Goal: Information Seeking & Learning: Learn about a topic

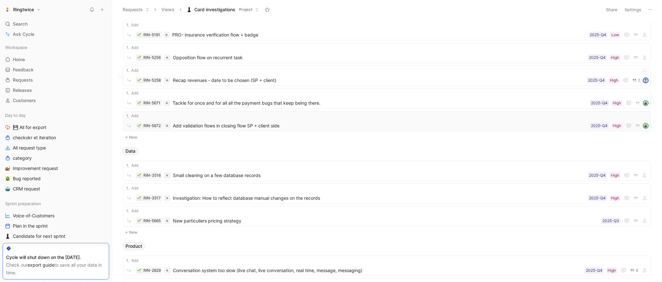
scroll to position [132, 0]
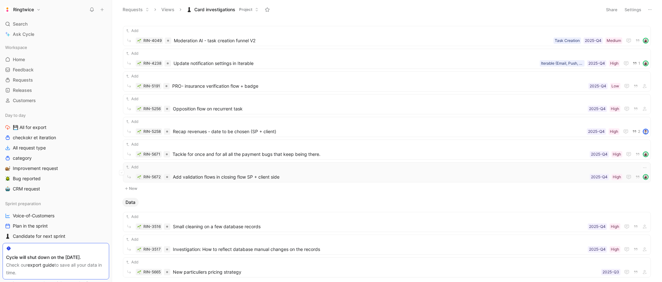
click at [260, 177] on span "Add validation flows in closing flow SP + client side" at bounding box center [380, 177] width 414 height 8
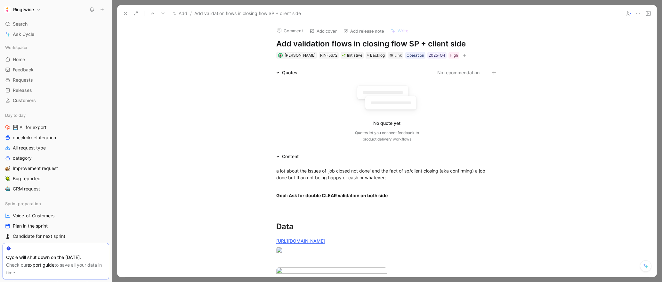
click at [128, 14] on icon at bounding box center [125, 13] width 5 height 5
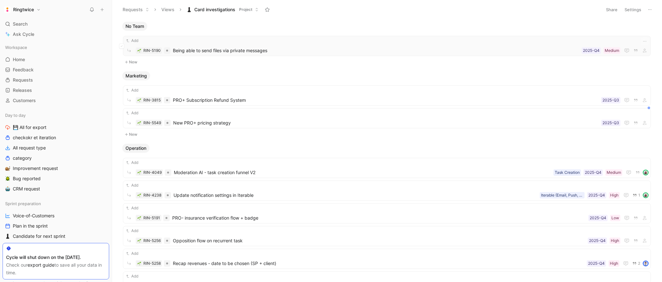
click at [223, 50] on span "Being able to send files via private messages" at bounding box center [376, 51] width 406 height 8
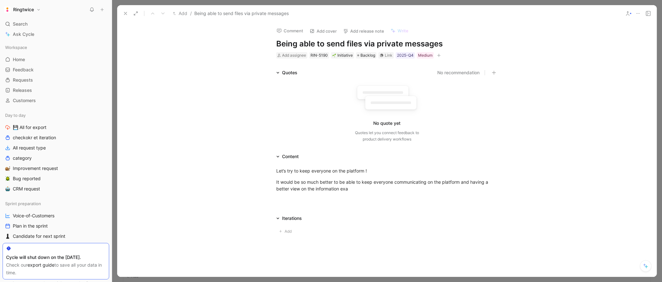
click at [126, 14] on icon at bounding box center [125, 13] width 5 height 5
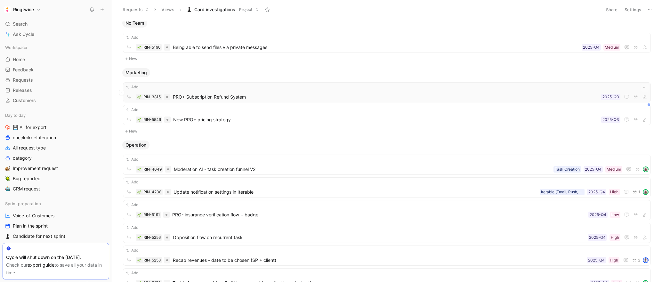
click at [216, 99] on span "PRO+ Subscription Refund System" at bounding box center [386, 97] width 426 height 8
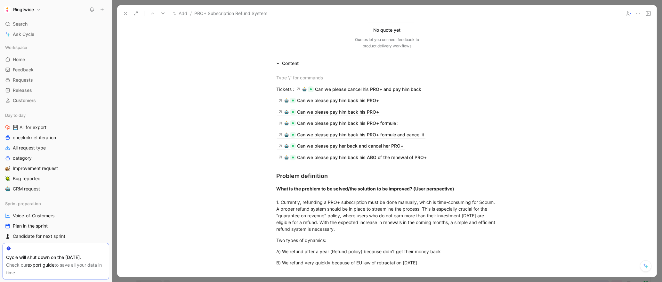
scroll to position [97, 0]
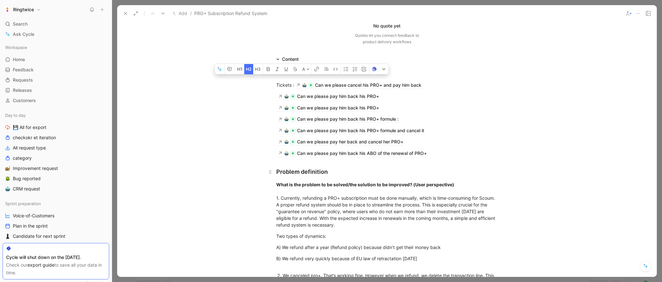
drag, startPoint x: 277, startPoint y: 172, endPoint x: 335, endPoint y: 172, distance: 58.2
click at [335, 172] on div "Problem definition" at bounding box center [386, 171] width 221 height 9
click at [124, 13] on icon at bounding box center [125, 13] width 5 height 5
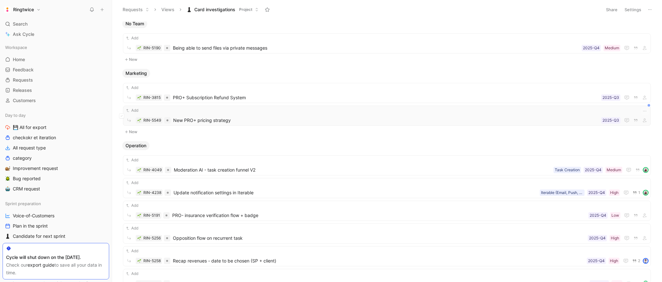
click at [207, 120] on span "New PRO+ pricing strategy" at bounding box center [385, 120] width 425 height 8
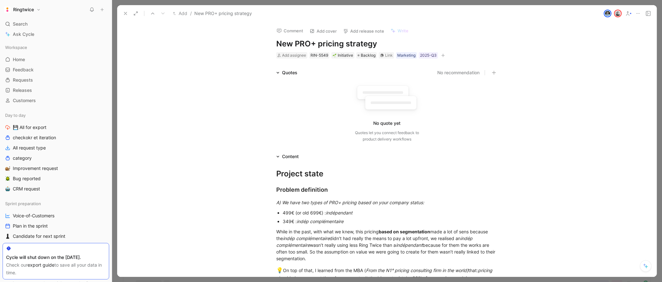
click at [125, 12] on icon at bounding box center [125, 13] width 5 height 5
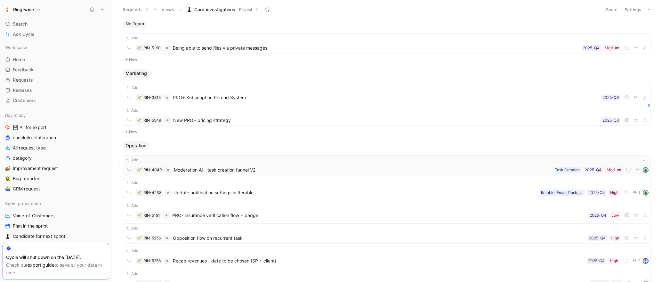
click at [218, 170] on span "Moderation AI - task creation funnel V2" at bounding box center [362, 170] width 377 height 8
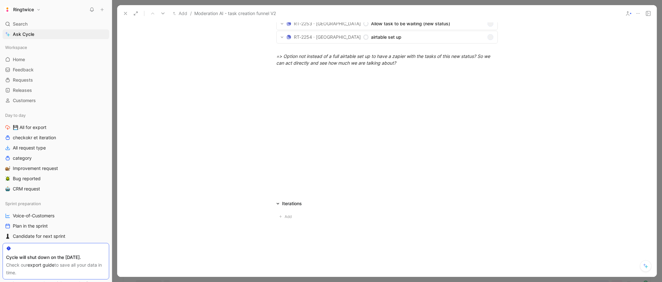
scroll to position [656, 0]
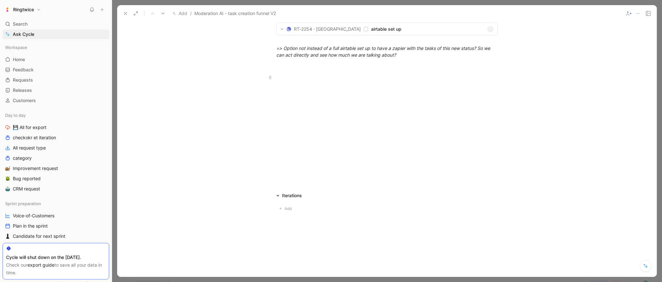
click at [366, 93] on div at bounding box center [386, 84] width 221 height 20
drag, startPoint x: 333, startPoint y: 71, endPoint x: 328, endPoint y: 67, distance: 7.0
click at [333, 71] on p at bounding box center [387, 66] width 246 height 11
click at [316, 54] on em "=> Option not instead of a full airtable set up to have a zapier with the tasks…" at bounding box center [383, 51] width 215 height 12
drag, startPoint x: 277, startPoint y: 48, endPoint x: 410, endPoint y: 55, distance: 133.0
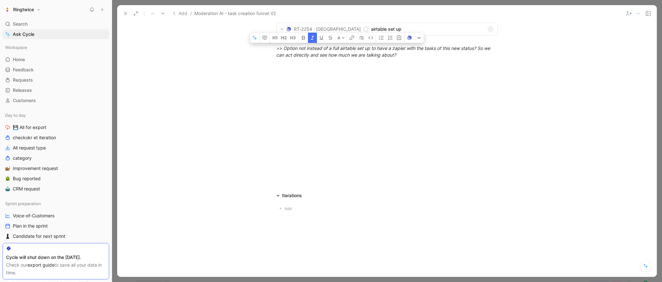
click at [410, 55] on div "=> Option not instead of a full airtable set up to have a zapier with the tasks…" at bounding box center [386, 48] width 221 height 20
click at [122, 14] on button at bounding box center [125, 13] width 9 height 9
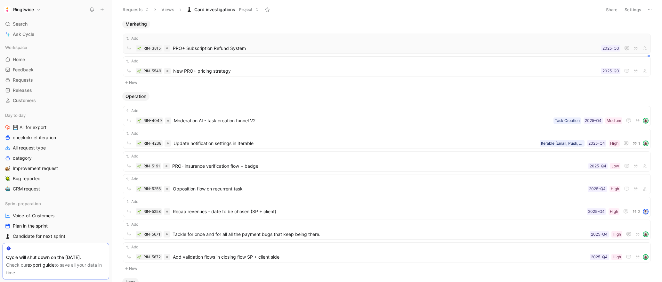
scroll to position [55, 0]
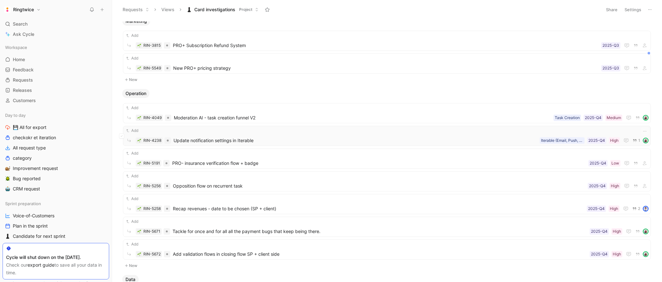
click at [267, 136] on div "RIN-4238 Update notification settings in Iterable High 2025-Q4 Iterable (Email,…" at bounding box center [386, 140] width 523 height 8
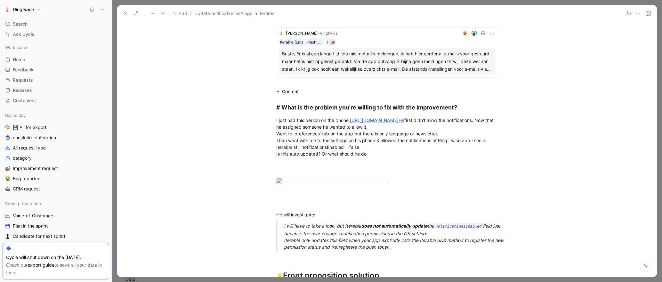
scroll to position [156, 0]
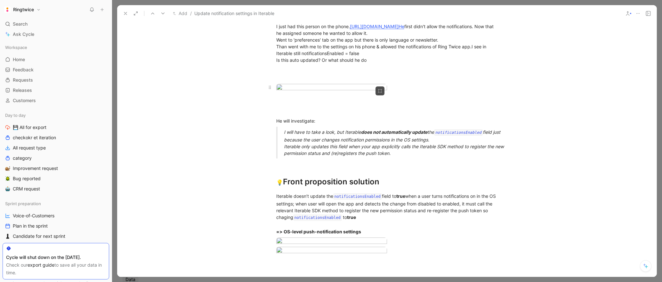
click at [348, 92] on div at bounding box center [331, 88] width 111 height 9
click at [333, 139] on body "Ringtwice Search ⌘ K Ask Cycle Workspace Home G then H Feedback G then F Reques…" at bounding box center [331, 141] width 662 height 282
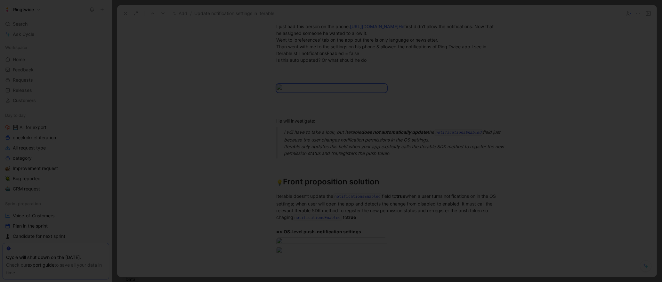
click at [543, 282] on div at bounding box center [331, 282] width 662 height 0
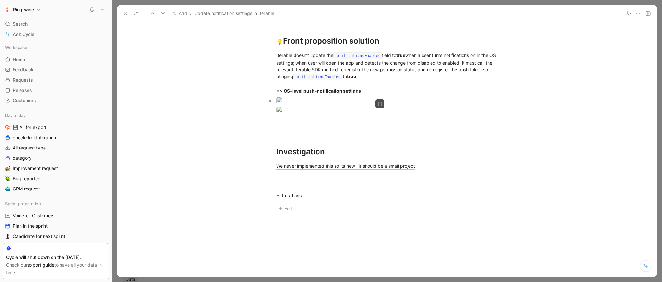
scroll to position [827, 0]
drag, startPoint x: 127, startPoint y: 13, endPoint x: 132, endPoint y: 14, distance: 5.4
click at [127, 13] on icon at bounding box center [125, 13] width 5 height 5
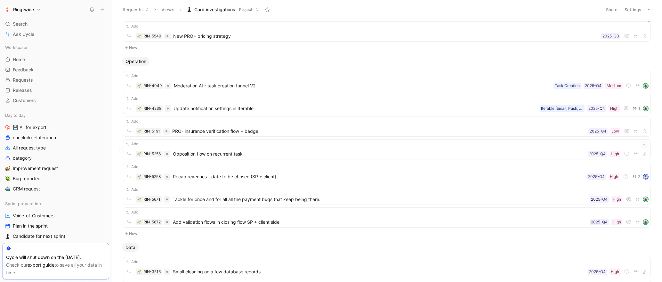
scroll to position [86, 0]
click at [254, 132] on span "PRO- insurance verification flow + badge" at bounding box center [378, 132] width 413 height 8
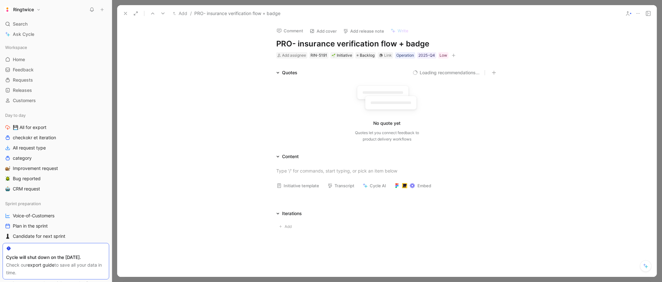
scroll to position [18, 0]
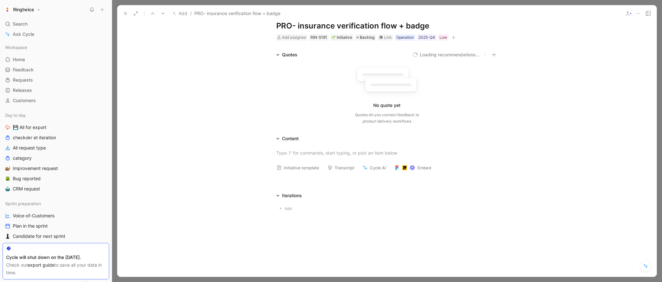
click at [126, 15] on icon at bounding box center [125, 13] width 5 height 5
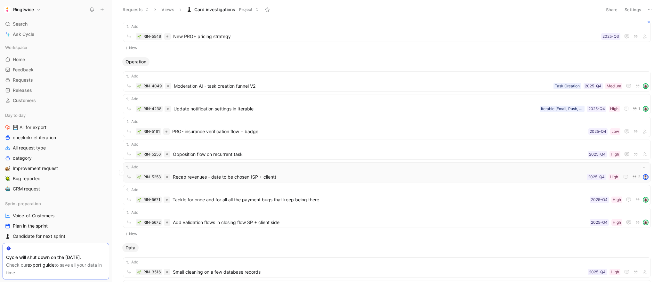
click at [243, 174] on span "Recap revenues - date to be chosen (SP + client)" at bounding box center [378, 177] width 411 height 8
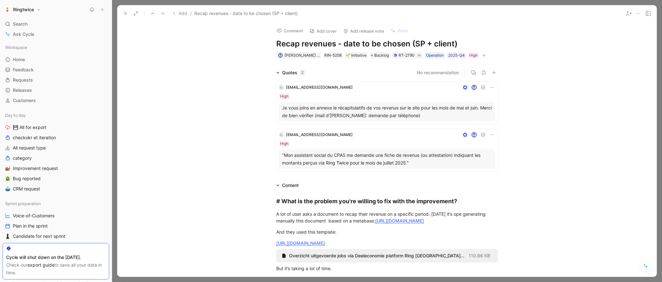
drag, startPoint x: 124, startPoint y: 13, endPoint x: 159, endPoint y: 31, distance: 38.8
click at [124, 13] on icon at bounding box center [125, 13] width 5 height 5
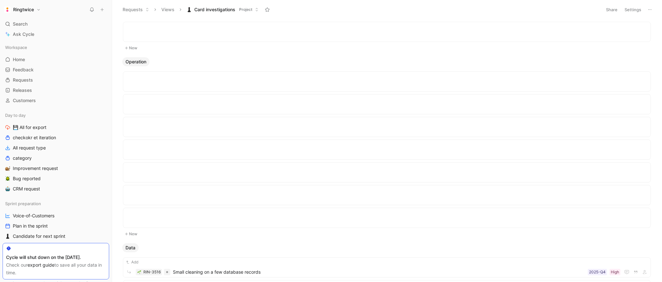
scroll to position [650, 0]
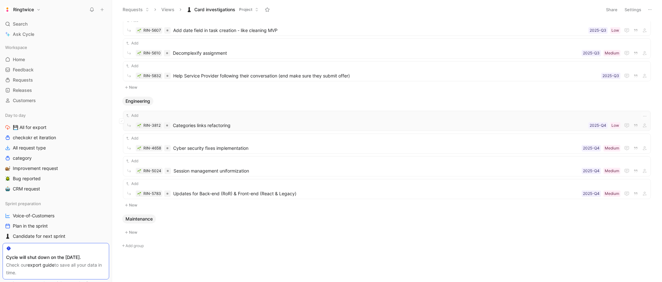
click at [234, 124] on span "Categories links refactoring" at bounding box center [379, 126] width 413 height 8
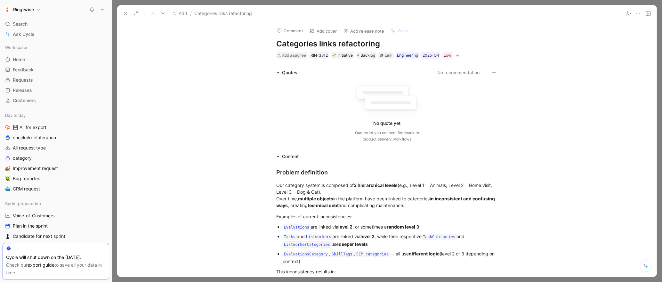
click at [124, 15] on icon at bounding box center [125, 13] width 5 height 5
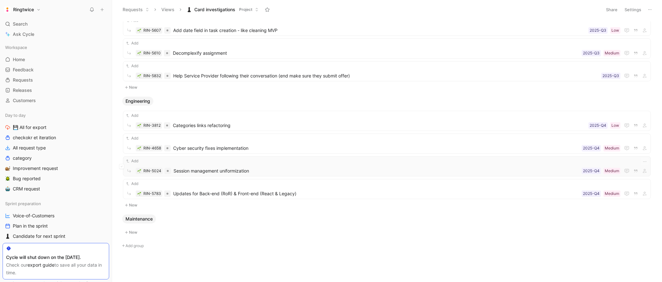
click at [230, 168] on span "Session management uniformization" at bounding box center [375, 171] width 405 height 8
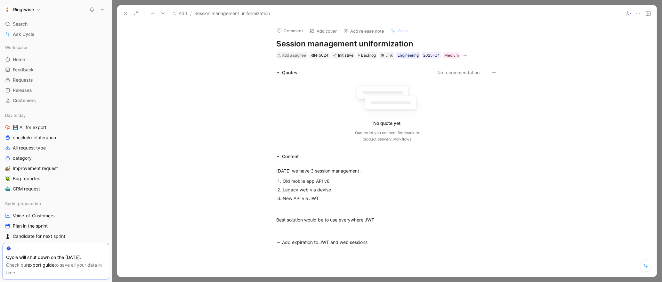
click at [127, 15] on icon at bounding box center [125, 13] width 5 height 5
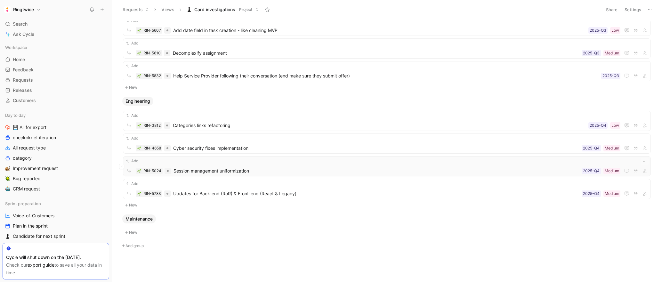
click at [534, 166] on div "Add RIN-5024 Session management uniformization Medium 2025-Q4" at bounding box center [386, 166] width 523 height 17
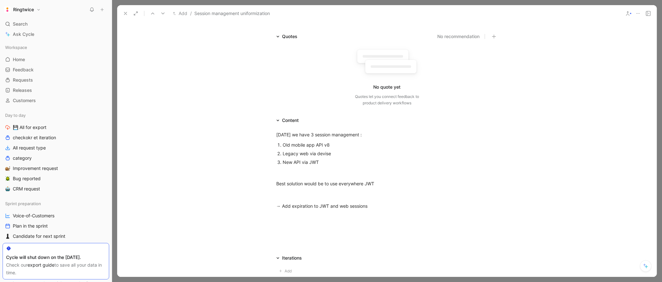
scroll to position [36, 0]
click at [123, 13] on icon at bounding box center [125, 13] width 5 height 5
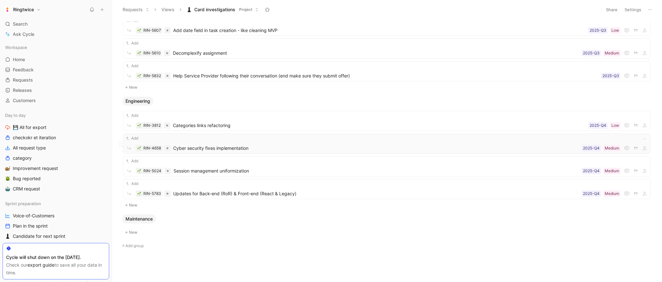
click at [231, 144] on span "Cyber security fixes implementation" at bounding box center [376, 148] width 406 height 8
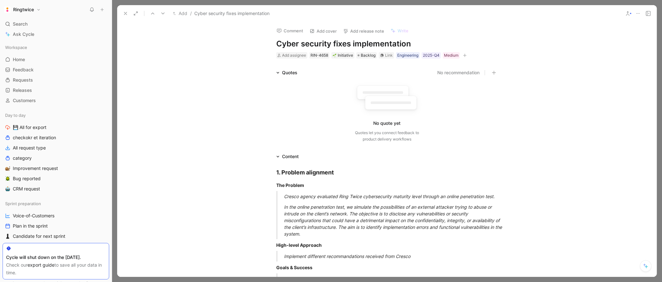
click at [124, 12] on use at bounding box center [125, 13] width 3 height 3
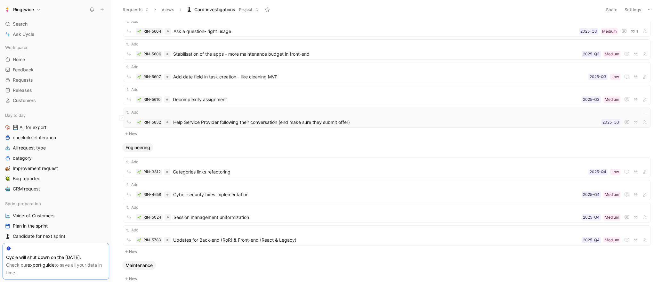
scroll to position [601, 0]
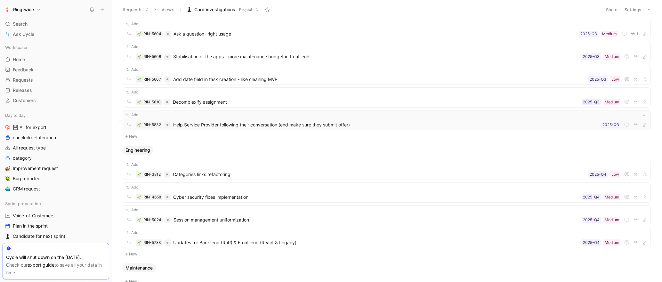
click at [220, 121] on span "Help Service Provider following their conversation (end make sure they submit o…" at bounding box center [385, 125] width 425 height 8
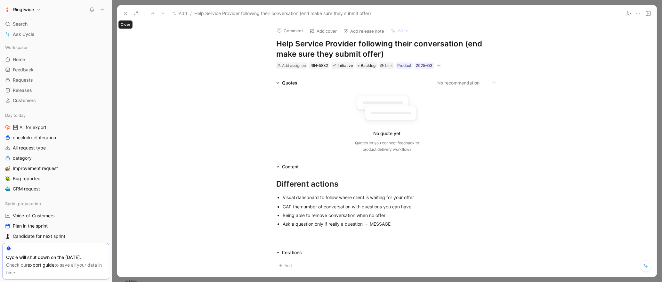
click at [126, 13] on icon at bounding box center [125, 13] width 5 height 5
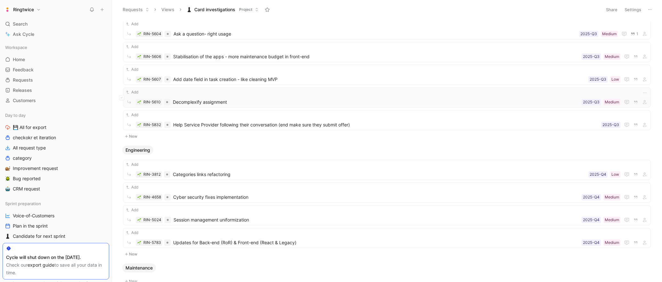
click at [207, 105] on span "Decomplexify assignment" at bounding box center [376, 102] width 406 height 8
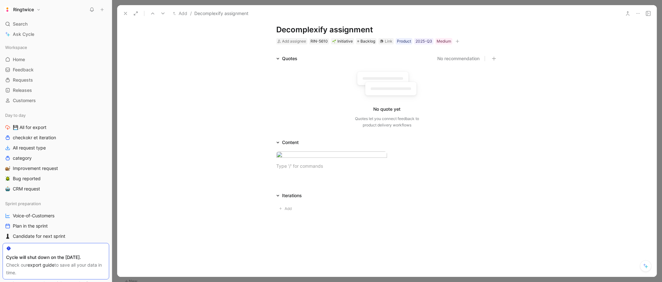
scroll to position [90, 0]
click at [312, 168] on div at bounding box center [386, 166] width 221 height 7
click at [123, 13] on icon at bounding box center [125, 13] width 5 height 5
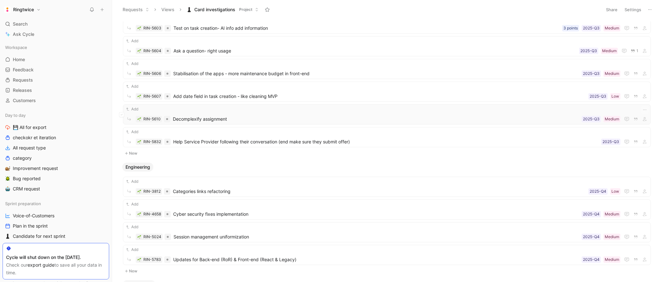
scroll to position [573, 0]
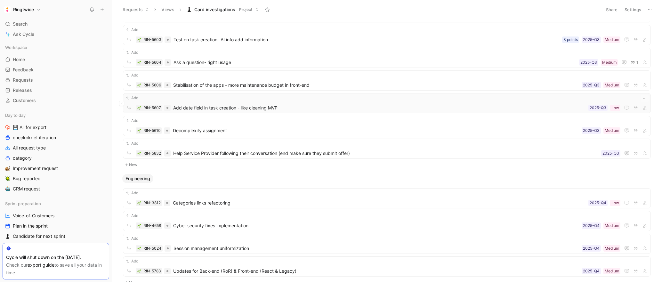
click at [211, 105] on span "Add date field in task creation - like cleaning MVP" at bounding box center [379, 108] width 413 height 8
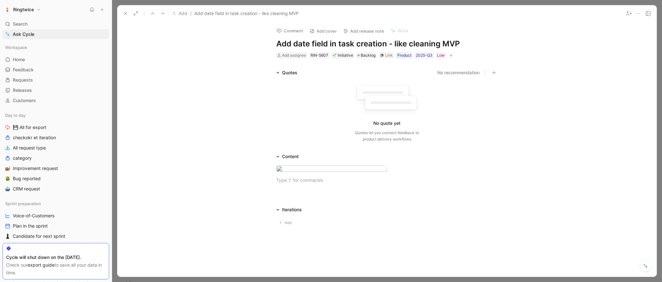
drag, startPoint x: 125, startPoint y: 12, endPoint x: 132, endPoint y: 15, distance: 7.6
click at [125, 12] on icon at bounding box center [125, 13] width 5 height 5
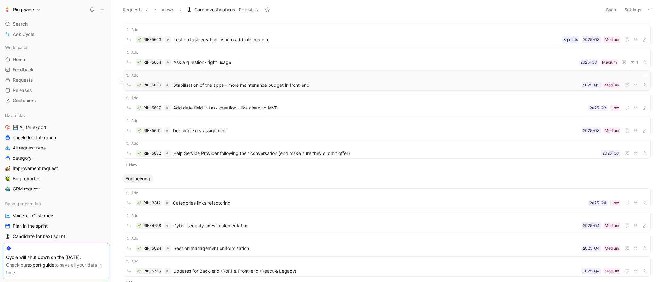
click at [267, 86] on span "Stabilisation of the apps - more maintenance budget in front-end" at bounding box center [376, 85] width 406 height 8
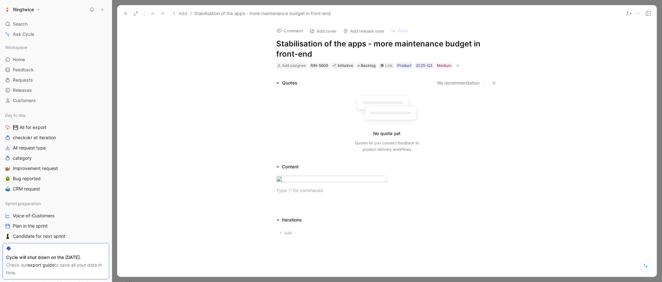
drag, startPoint x: 276, startPoint y: 42, endPoint x: 317, endPoint y: 52, distance: 41.9
click at [317, 52] on h1 "Stabilisation of the apps - more maintenance budget in front-end" at bounding box center [386, 49] width 221 height 20
click at [124, 11] on icon at bounding box center [125, 13] width 5 height 5
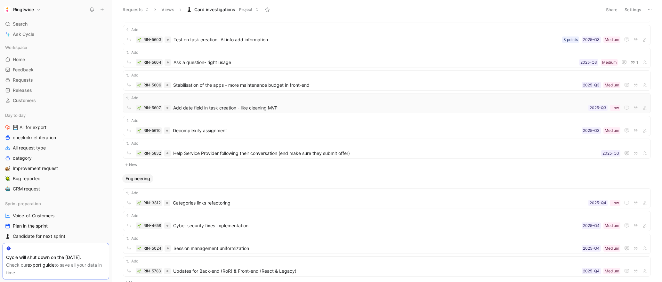
scroll to position [534, 0]
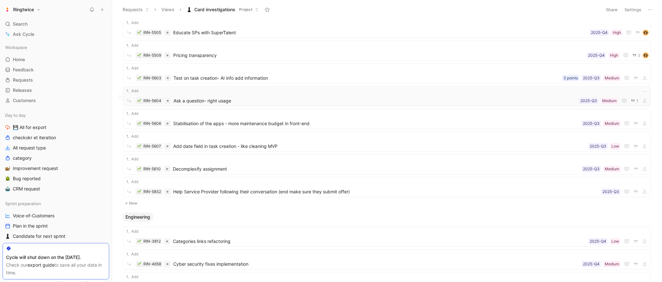
click at [248, 102] on span "Ask a question- right usage" at bounding box center [374, 101] width 403 height 8
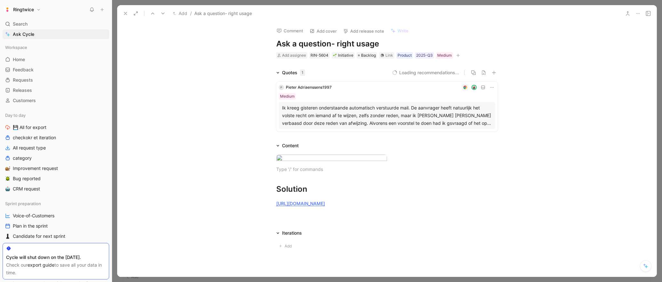
click at [123, 16] on button at bounding box center [125, 13] width 9 height 9
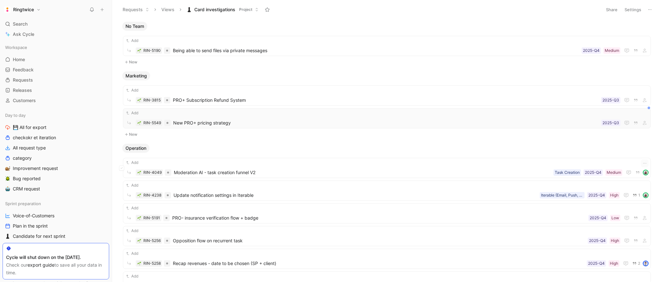
scroll to position [74, 0]
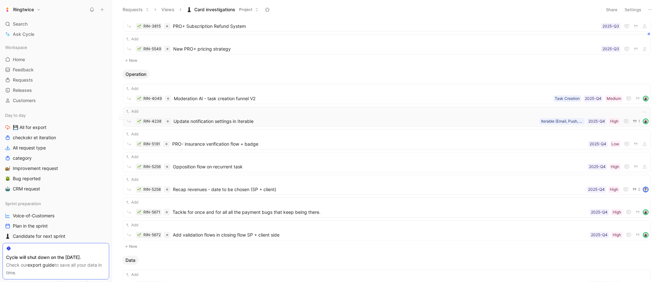
click at [204, 120] on span "Update notification settings in Iterable" at bounding box center [355, 121] width 364 height 8
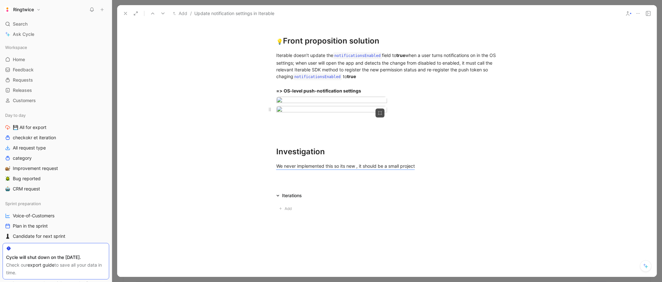
scroll to position [827, 0]
drag, startPoint x: 125, startPoint y: 12, endPoint x: 143, endPoint y: 22, distance: 20.6
click at [125, 12] on icon at bounding box center [125, 13] width 5 height 5
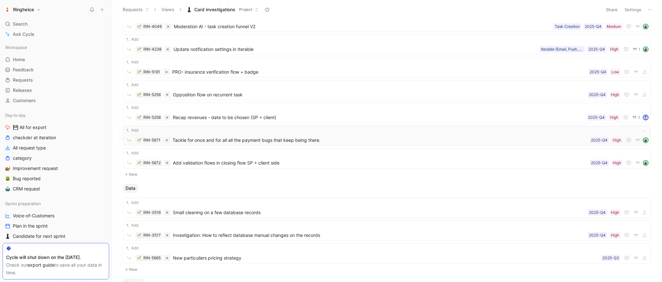
scroll to position [152, 0]
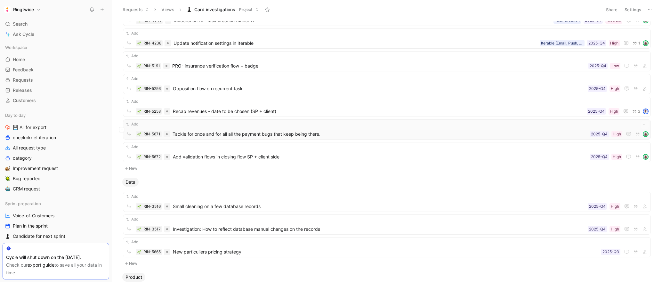
click at [222, 132] on span "Tackle for once and for all all the payment bugs that keep being there." at bounding box center [379, 134] width 414 height 8
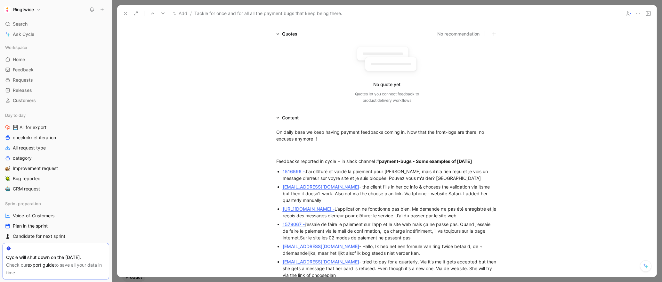
scroll to position [50, 0]
click at [125, 12] on icon at bounding box center [125, 13] width 5 height 5
